Goal: Information Seeking & Learning: Find specific page/section

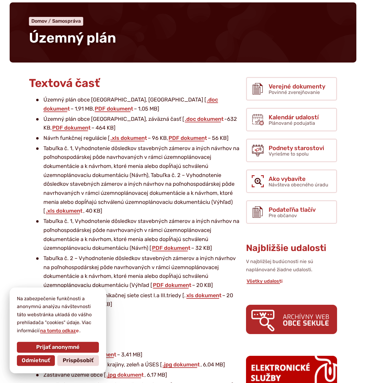
scroll to position [103, 0]
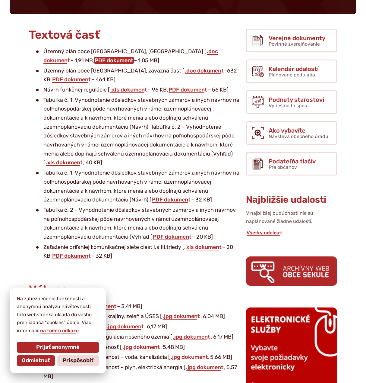
click at [134, 57] on link "PDF dokument" at bounding box center [114, 60] width 40 height 7
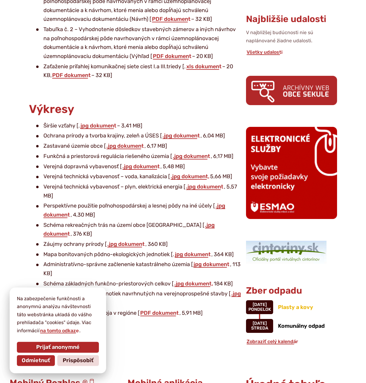
scroll to position [308, 0]
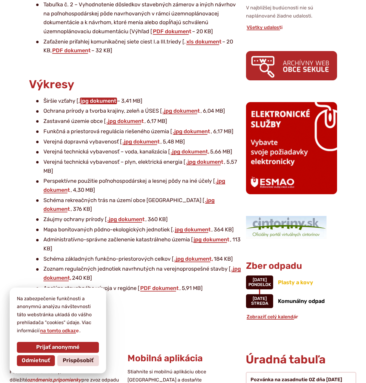
click at [104, 100] on link "jpg dokument" at bounding box center [98, 100] width 37 height 7
click at [134, 121] on link ".jpg dokument" at bounding box center [125, 121] width 39 height 7
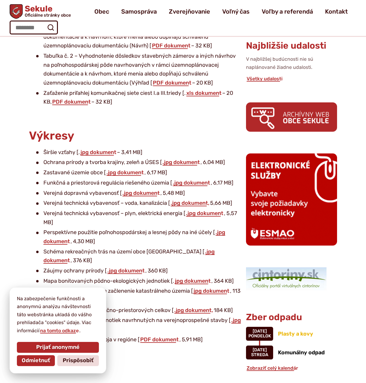
scroll to position [0, 0]
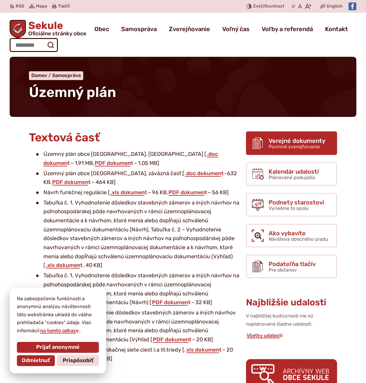
click at [281, 144] on span "Povinné zverejňovanie" at bounding box center [294, 147] width 51 height 6
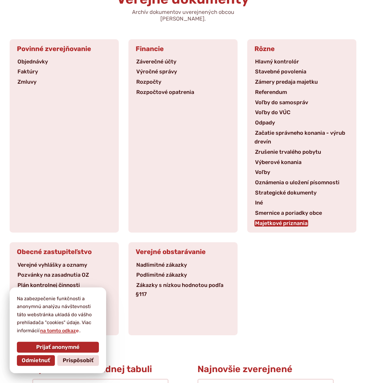
scroll to position [103, 0]
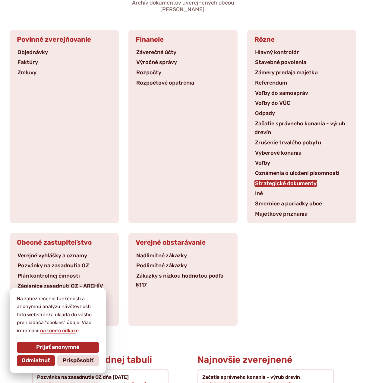
click at [277, 180] on link "Strategické dokumenty" at bounding box center [286, 183] width 63 height 7
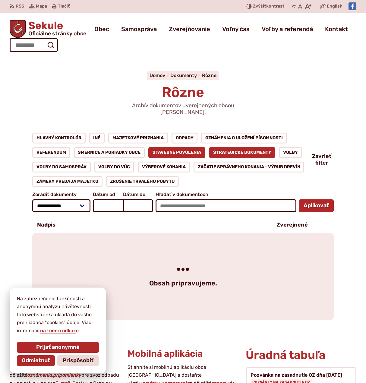
click at [167, 147] on link "Stavebné povolenia" at bounding box center [176, 152] width 57 height 11
click at [29, 44] on input "Hľadať:" at bounding box center [34, 45] width 48 height 14
type input "**********"
click at [45, 40] on button "Odoslať vyhľadávací formulár" at bounding box center [50, 45] width 11 height 11
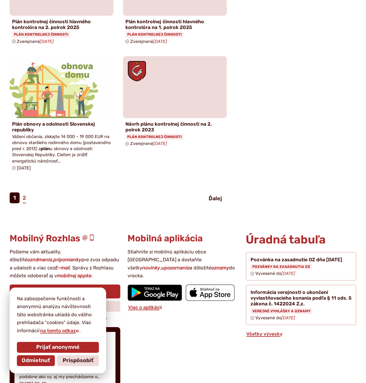
scroll to position [616, 0]
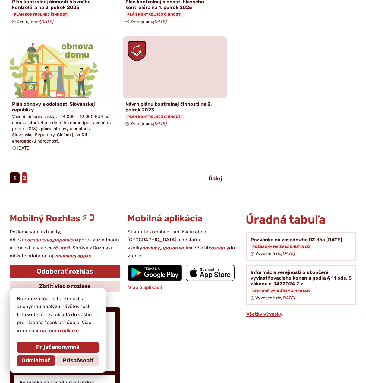
click at [23, 172] on link "2" at bounding box center [24, 177] width 5 height 11
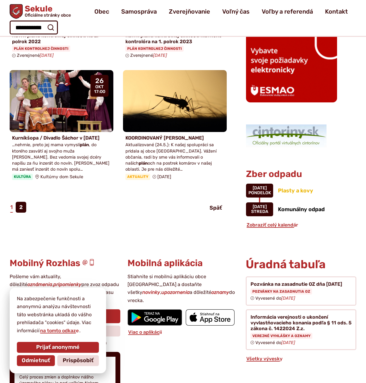
scroll to position [324, 0]
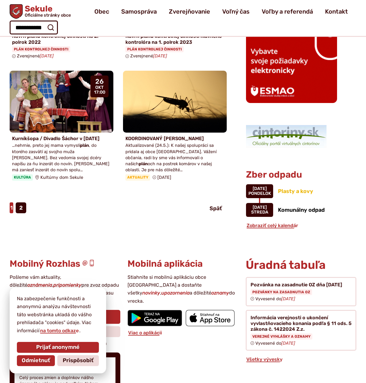
click at [11, 202] on link "1" at bounding box center [12, 207] width 4 height 11
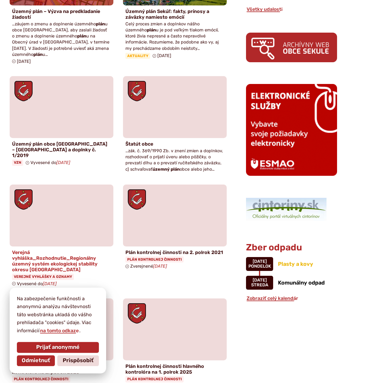
scroll to position [257, 0]
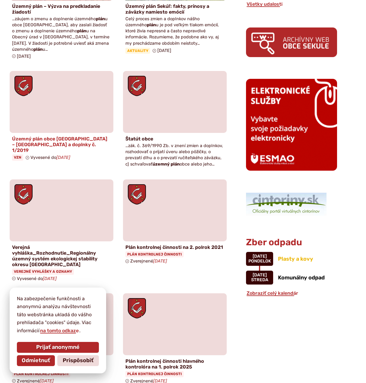
click at [32, 136] on h4 "Územný plán obce [GEOGRAPHIC_DATA] – [GEOGRAPHIC_DATA] a doplnky č. 1/2019" at bounding box center [61, 145] width 99 height 18
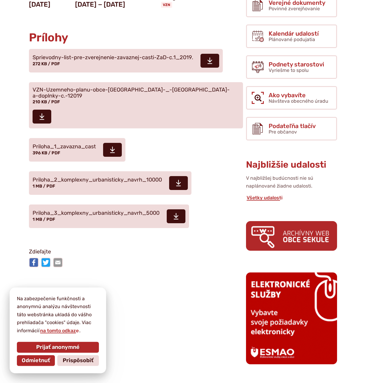
scroll to position [154, 0]
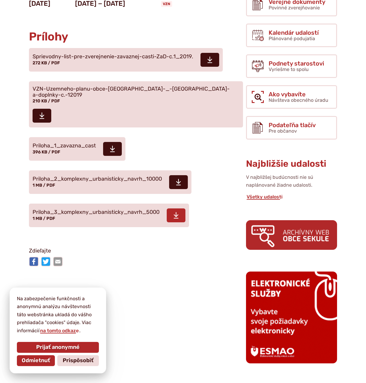
click at [177, 212] on use at bounding box center [176, 215] width 5 height 6
click at [184, 175] on span at bounding box center [178, 182] width 19 height 14
